Goal: Task Accomplishment & Management: Use online tool/utility

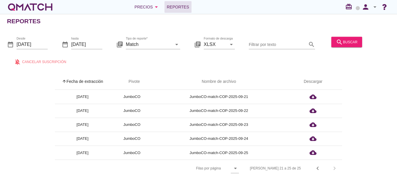
click at [337, 169] on div "[PERSON_NAME] 21 a 25 de 25 chevron_left chevron_right" at bounding box center [292, 168] width 99 height 14
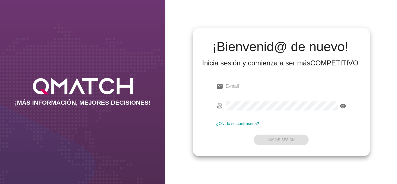
type input "[EMAIL_ADDRESS][DOMAIN_NAME]"
click at [198, 122] on div "email [EMAIL_ADDRESS][DOMAIN_NAME] fingerprint visibility ¿Olvidó su contraseña…" at bounding box center [282, 111] width 168 height 79
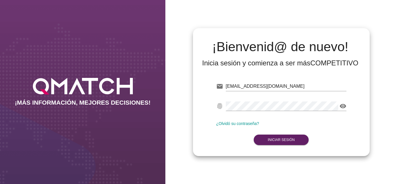
click at [279, 145] on form "email [EMAIL_ADDRESS][DOMAIN_NAME] fingerprint visibility ¿Olvidó su contraseña…" at bounding box center [281, 112] width 130 height 69
click at [279, 143] on button "Iniciar Sesión" at bounding box center [281, 140] width 55 height 10
click at [273, 136] on button "Iniciar Sesión" at bounding box center [281, 140] width 55 height 10
click at [285, 137] on button "Iniciar Sesión" at bounding box center [281, 140] width 55 height 10
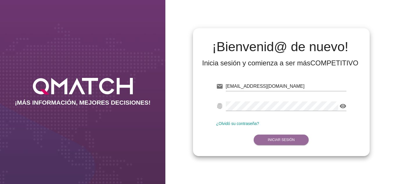
click at [285, 137] on button "Iniciar Sesión" at bounding box center [281, 140] width 55 height 10
click at [285, 137] on body "¡MÁS INFORMACIÓN, MEJORES DECISIONES! ¡Bienvenid@ de nuevo! Inicia sesión y com…" at bounding box center [198, 92] width 397 height 184
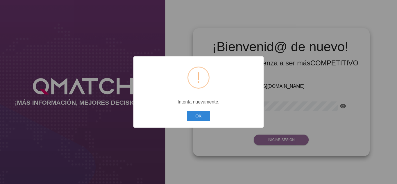
click at [285, 137] on div "? ! i × Intenta nuevamente. OK Cancel" at bounding box center [198, 92] width 397 height 184
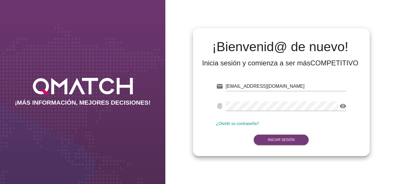
click at [285, 140] on strong "Iniciar Sesión" at bounding box center [281, 140] width 27 height 4
click at [265, 140] on button "Iniciar Sesión" at bounding box center [281, 140] width 55 height 10
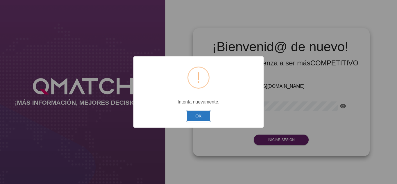
click at [190, 118] on button "OK" at bounding box center [199, 116] width 24 height 10
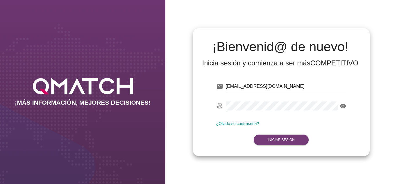
click at [268, 142] on button "Iniciar Sesión" at bounding box center [281, 140] width 55 height 10
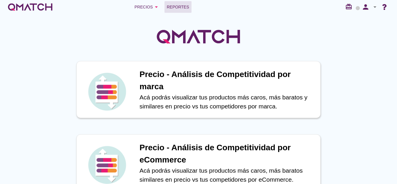
click at [186, 5] on span "Reportes" at bounding box center [178, 6] width 22 height 7
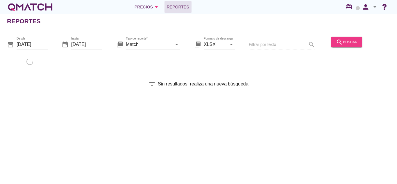
click at [338, 46] on button "search buscar" at bounding box center [347, 42] width 31 height 10
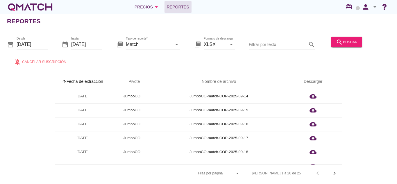
scroll to position [204, 0]
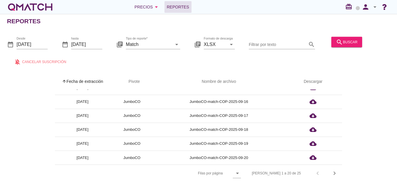
click at [341, 175] on div "[PERSON_NAME] 1 a 20 de 25 chevron_left chevron_right" at bounding box center [293, 173] width 97 height 14
click at [338, 172] on icon "chevron_right" at bounding box center [334, 173] width 7 height 7
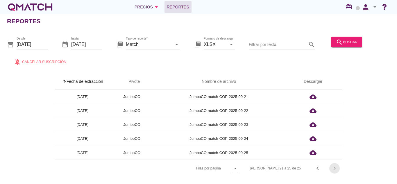
scroll to position [0, 0]
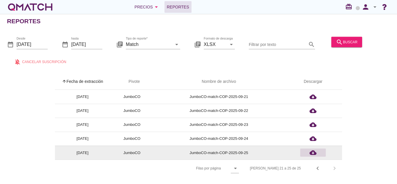
click at [314, 154] on icon "cloud_download" at bounding box center [313, 152] width 7 height 7
